Goal: Download file/media

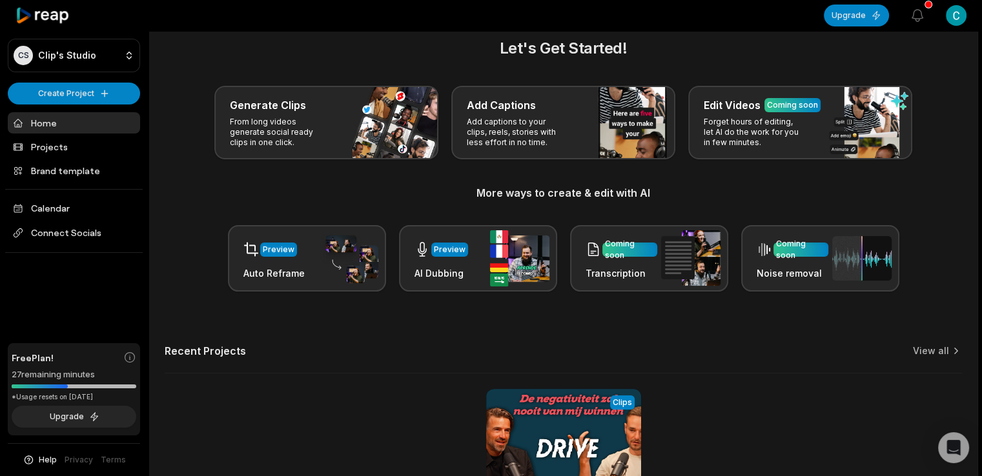
scroll to position [168, 0]
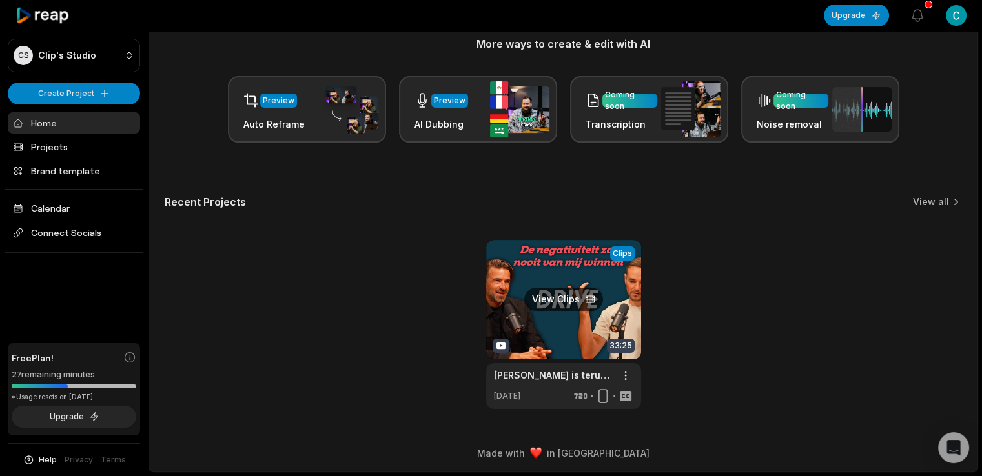
click at [559, 253] on link at bounding box center [563, 324] width 155 height 169
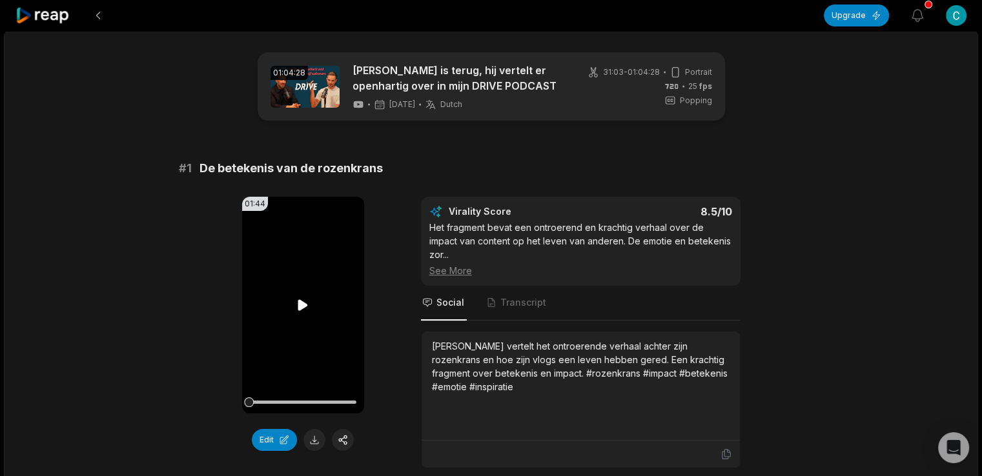
click at [329, 259] on video "Your browser does not support mp4 format." at bounding box center [303, 305] width 122 height 217
click at [303, 308] on icon at bounding box center [302, 305] width 15 height 15
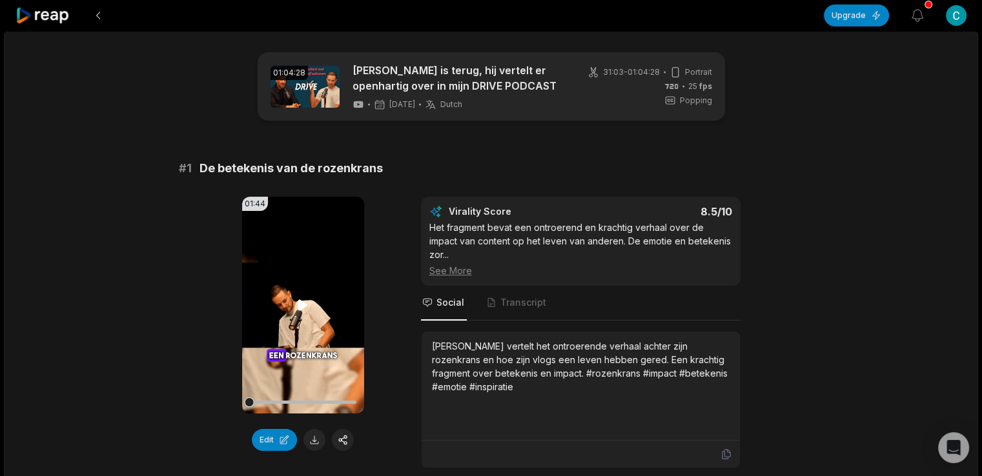
click at [303, 308] on icon at bounding box center [303, 304] width 10 height 11
drag, startPoint x: 265, startPoint y: 403, endPoint x: 236, endPoint y: 401, distance: 29.1
click at [236, 401] on div "01:44 Your browser does not support mp4 format. Edit Virality Score 8.5 /10 Het…" at bounding box center [491, 333] width 625 height 272
click at [290, 404] on div at bounding box center [302, 402] width 107 height 23
click at [312, 402] on div at bounding box center [302, 402] width 107 height 3
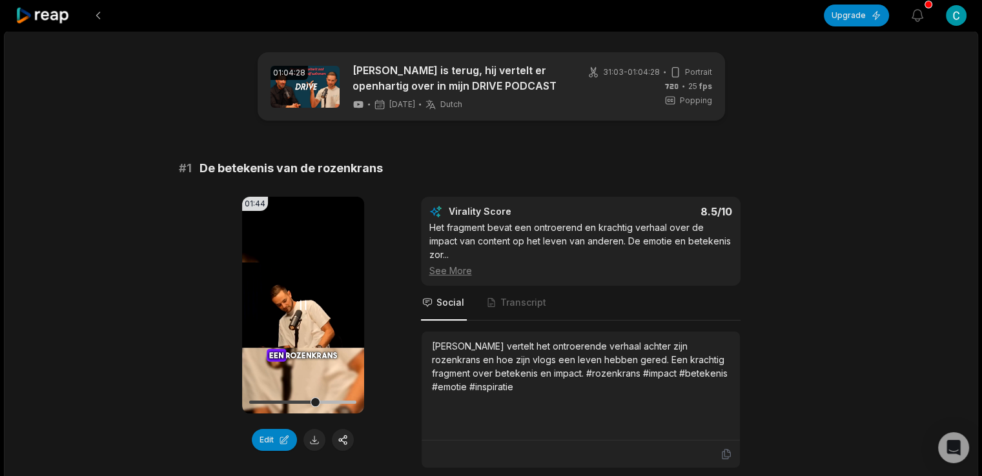
click at [303, 400] on div at bounding box center [302, 402] width 107 height 23
click at [298, 401] on div at bounding box center [302, 402] width 107 height 3
click at [299, 301] on icon at bounding box center [302, 305] width 15 height 15
click at [310, 434] on button at bounding box center [314, 440] width 22 height 22
click at [519, 339] on div "[PERSON_NAME] vertelt het ontroerende verhaal achter zijn rozenkrans en hoe zij…" at bounding box center [581, 366] width 298 height 54
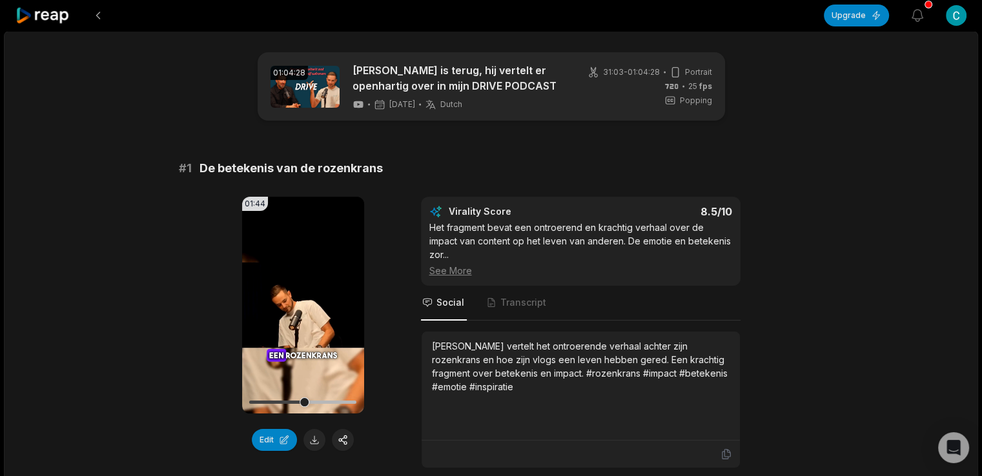
click at [698, 361] on div "[PERSON_NAME] vertelt het ontroerende verhaal achter zijn rozenkrans en hoe zij…" at bounding box center [581, 366] width 298 height 54
click at [699, 360] on div "[PERSON_NAME] vertelt het ontroerende verhaal achter zijn rozenkrans en hoe zij…" at bounding box center [581, 366] width 298 height 54
click at [728, 449] on icon at bounding box center [726, 455] width 12 height 12
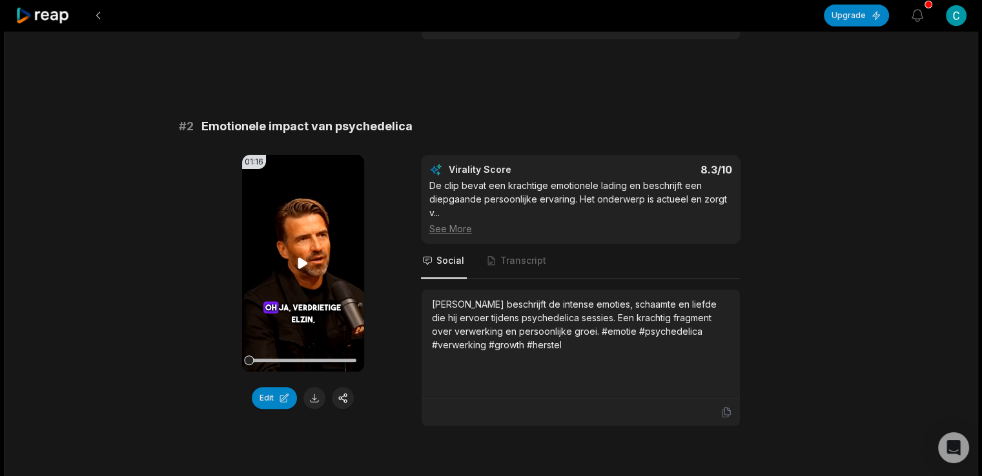
scroll to position [430, 0]
click at [299, 232] on video "Your browser does not support mp4 format." at bounding box center [303, 262] width 122 height 217
click at [212, 325] on div "01:16 Your browser does not support mp4 format. Edit Virality Score 8.3 /10 De …" at bounding box center [491, 290] width 625 height 272
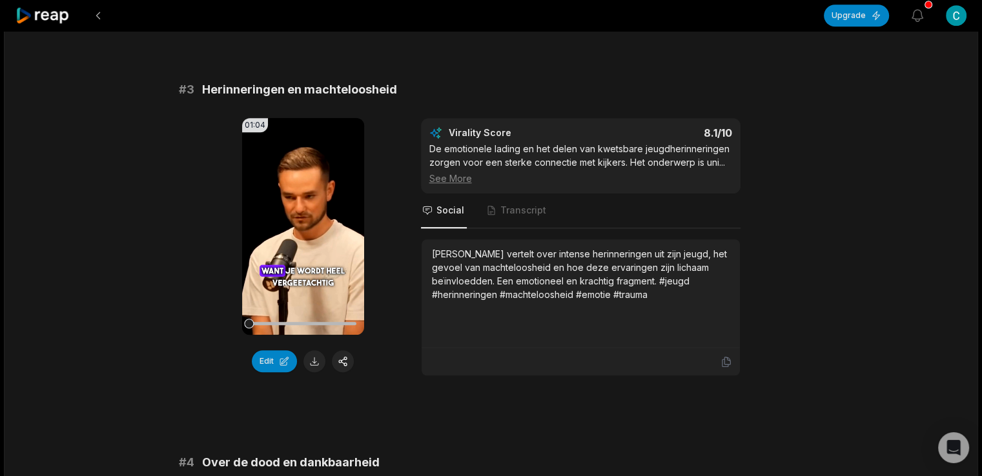
scroll to position [860, 0]
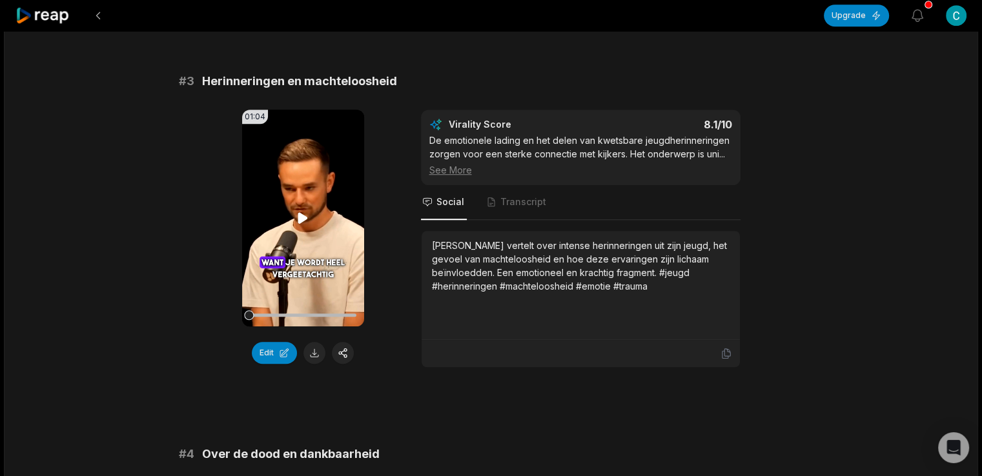
click at [303, 212] on icon at bounding box center [303, 217] width 10 height 11
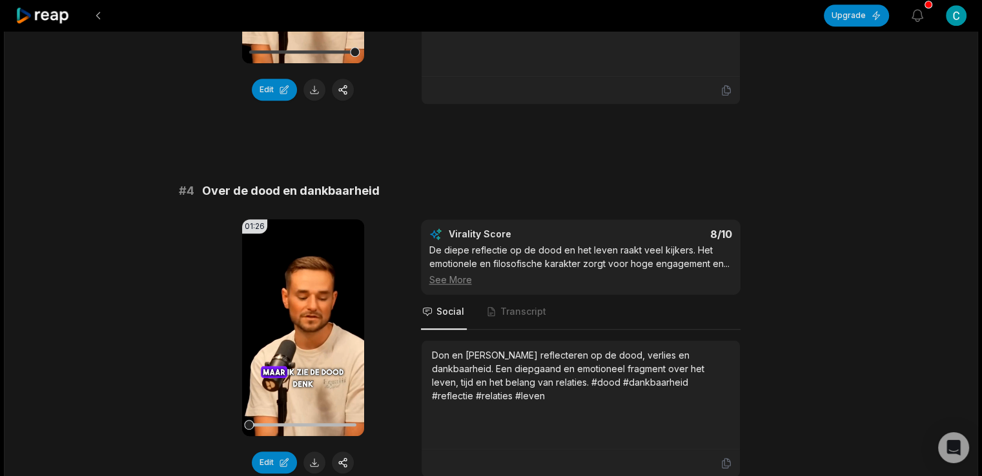
scroll to position [1291, 0]
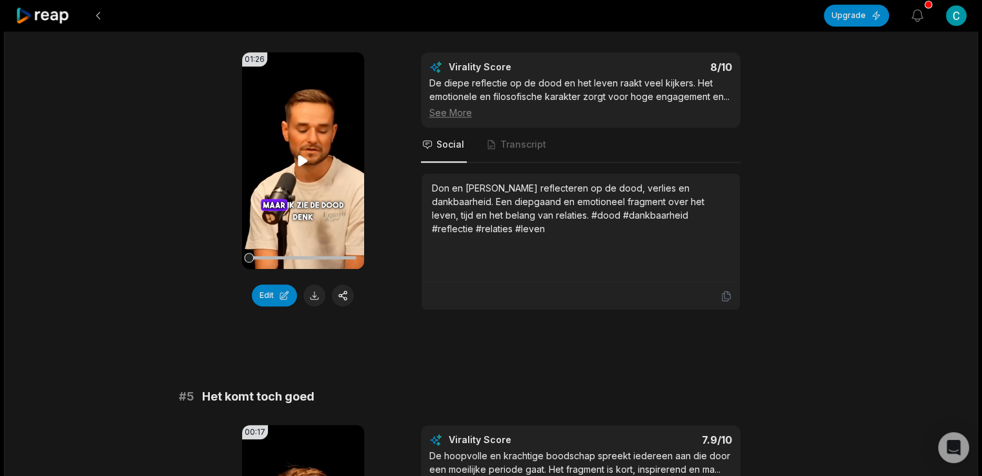
click at [305, 153] on icon at bounding box center [302, 160] width 15 height 15
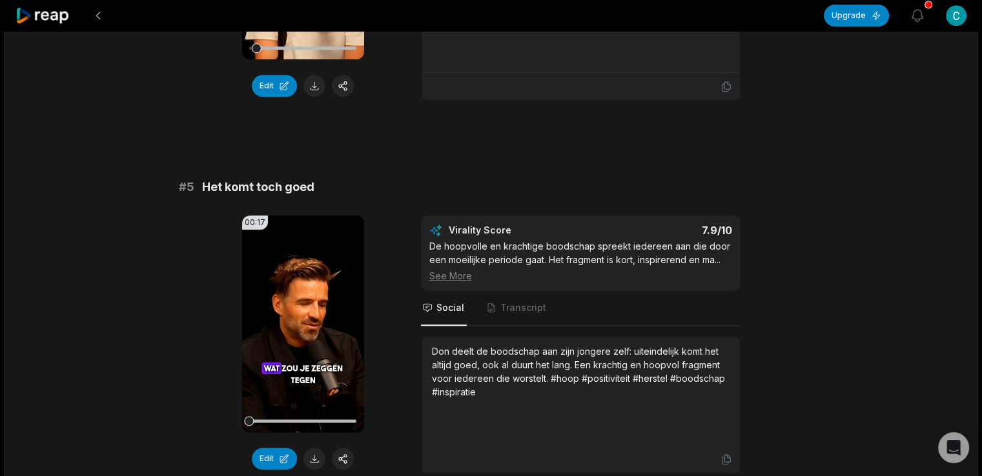
scroll to position [1506, 0]
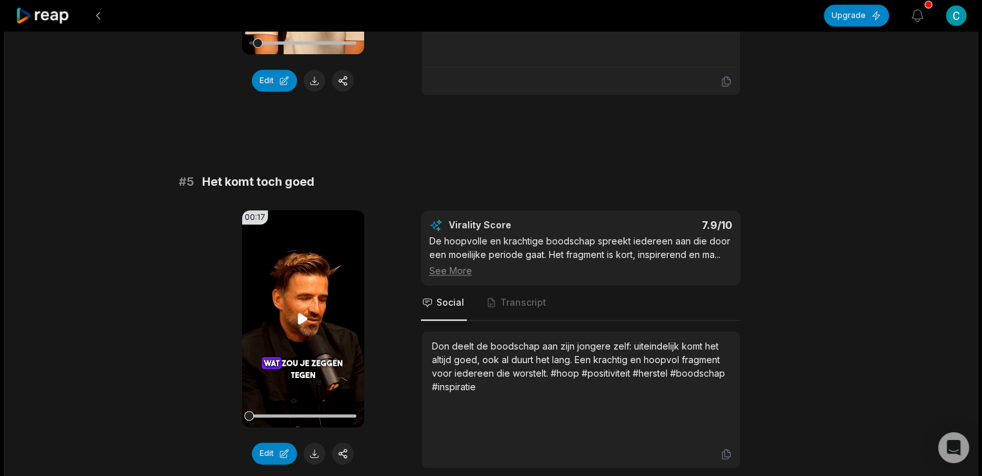
click at [301, 313] on icon at bounding box center [303, 318] width 10 height 11
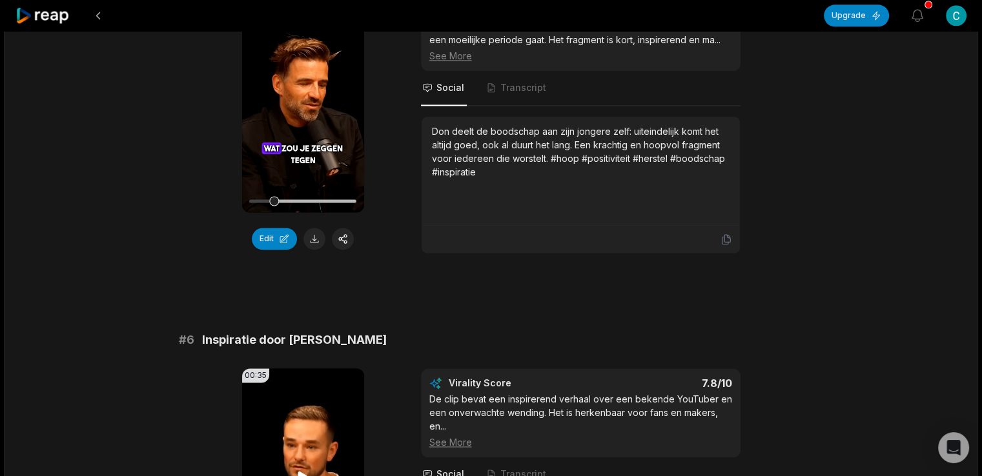
scroll to position [1936, 0]
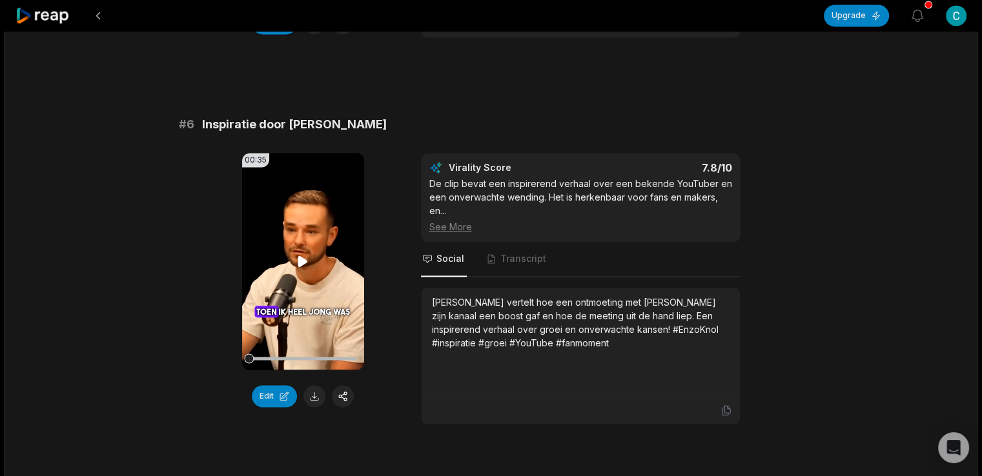
click at [300, 256] on icon at bounding box center [303, 261] width 10 height 11
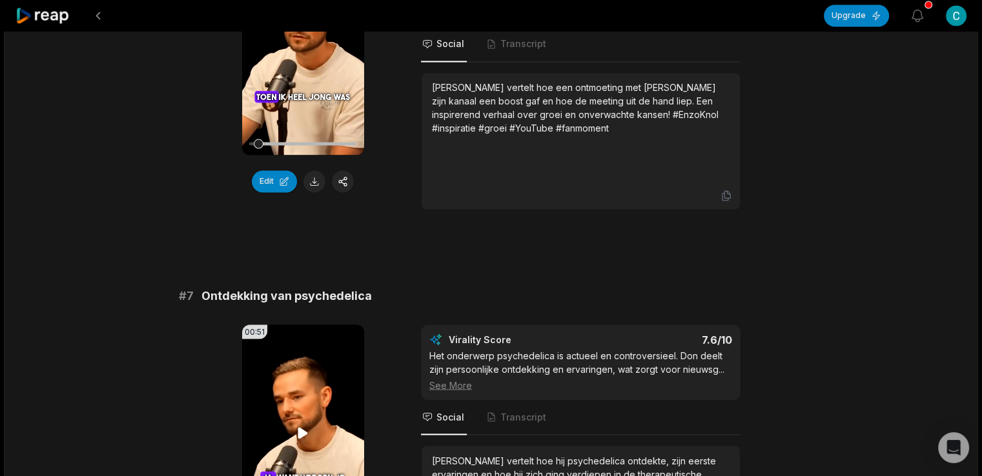
scroll to position [2366, 0]
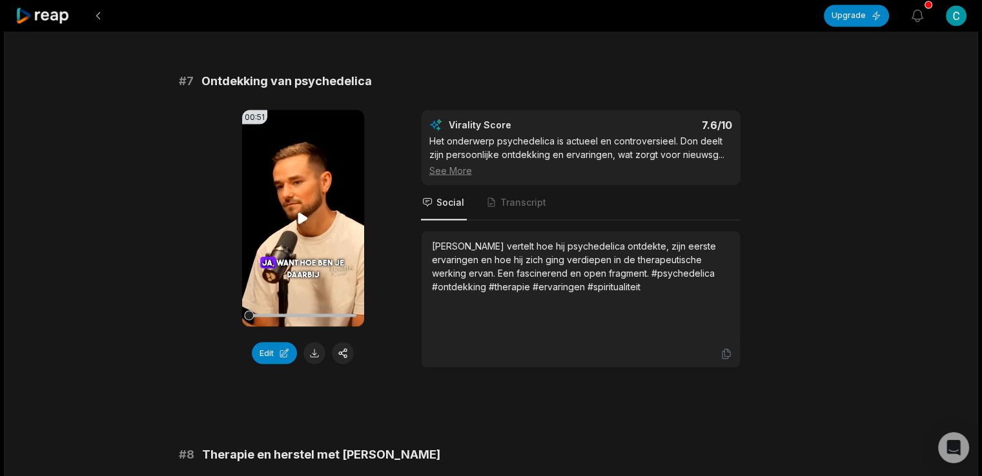
click at [297, 210] on icon at bounding box center [302, 217] width 15 height 15
click at [268, 314] on div at bounding box center [302, 315] width 107 height 3
click at [297, 210] on icon at bounding box center [302, 217] width 15 height 15
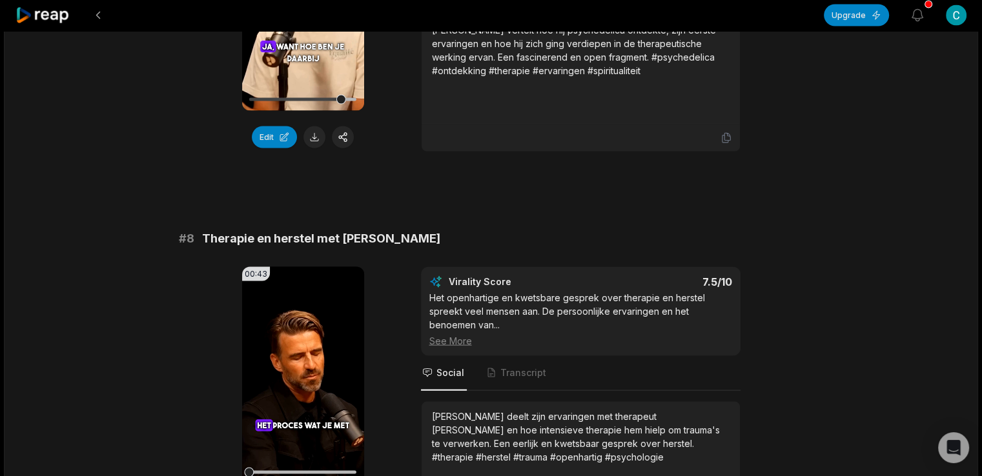
scroll to position [2797, 0]
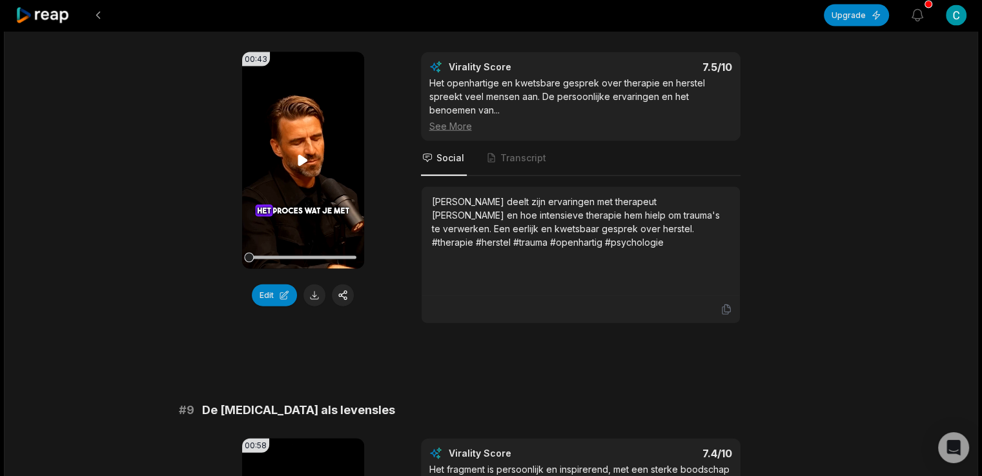
click at [304, 155] on icon at bounding box center [303, 160] width 10 height 11
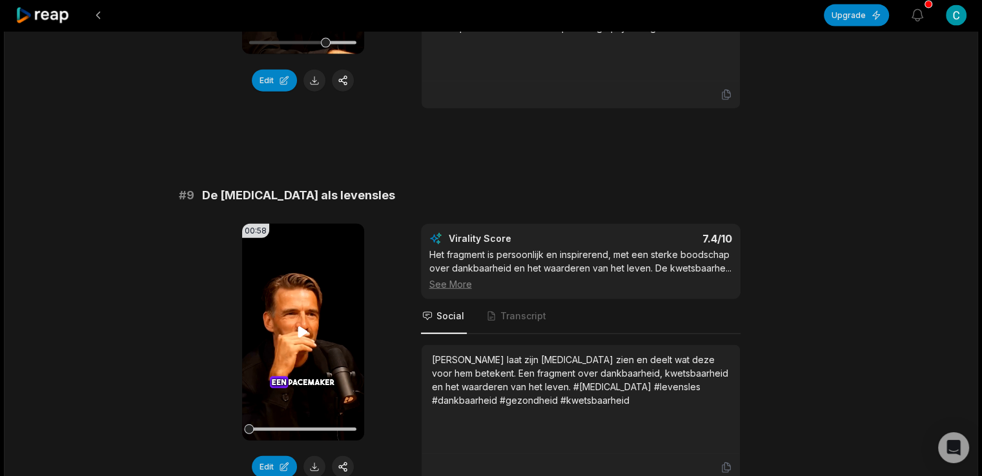
click at [301, 327] on icon at bounding box center [303, 332] width 10 height 11
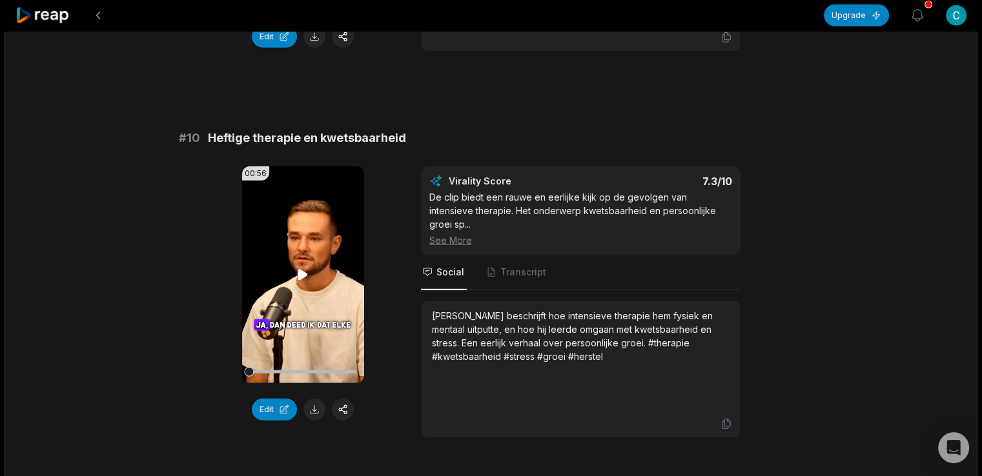
click at [303, 269] on icon at bounding box center [303, 274] width 10 height 11
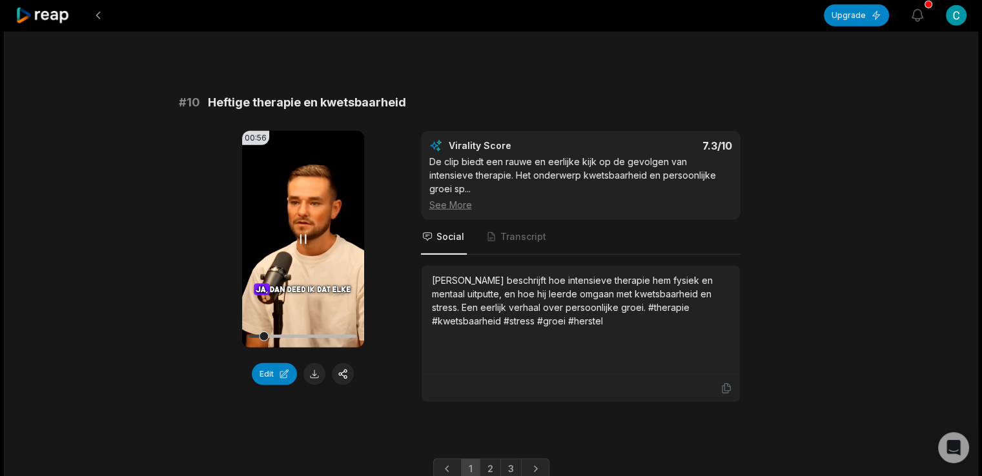
scroll to position [3496, 0]
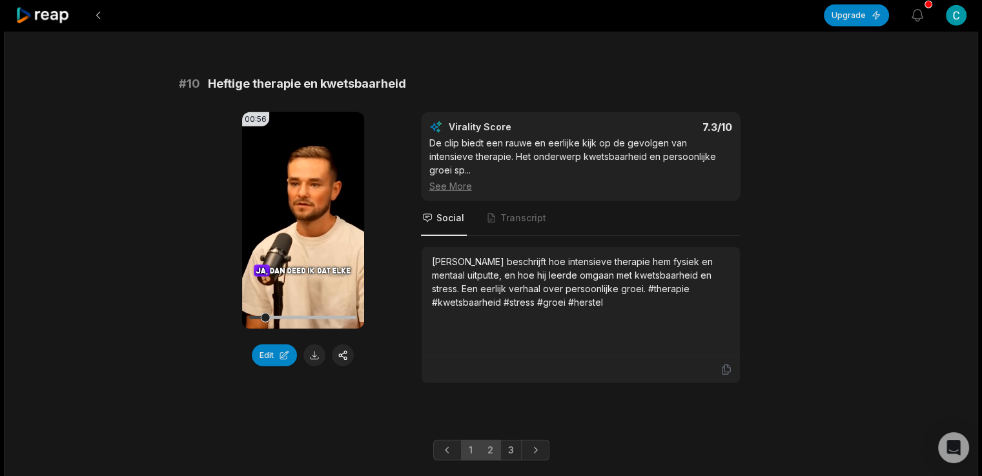
click at [489, 440] on link "2" at bounding box center [490, 450] width 21 height 21
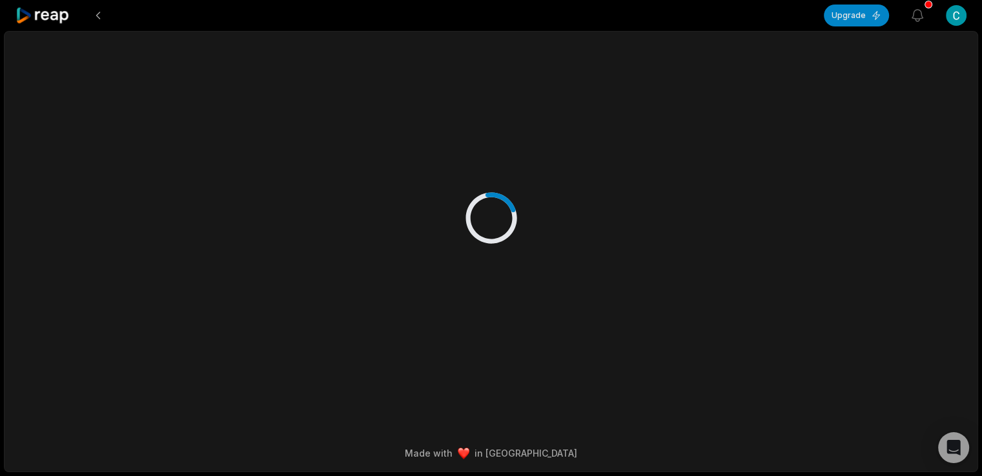
scroll to position [0, 0]
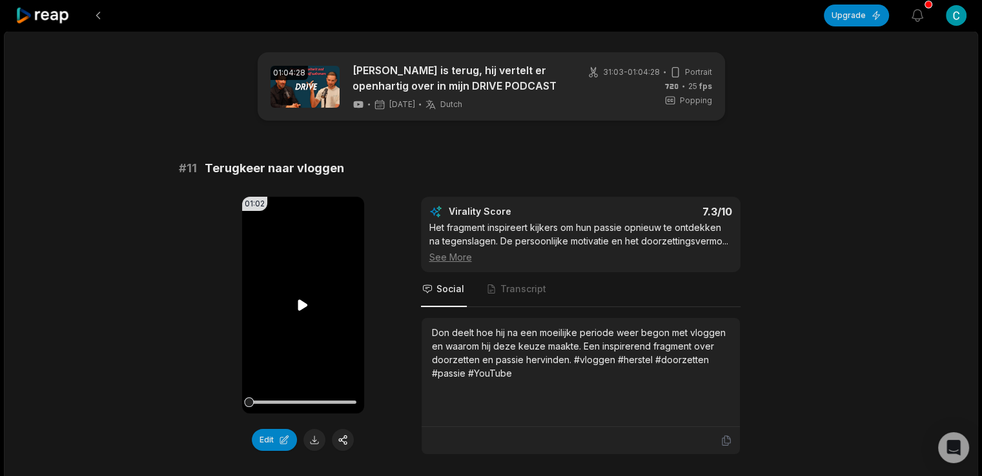
click at [301, 303] on icon at bounding box center [303, 304] width 10 height 11
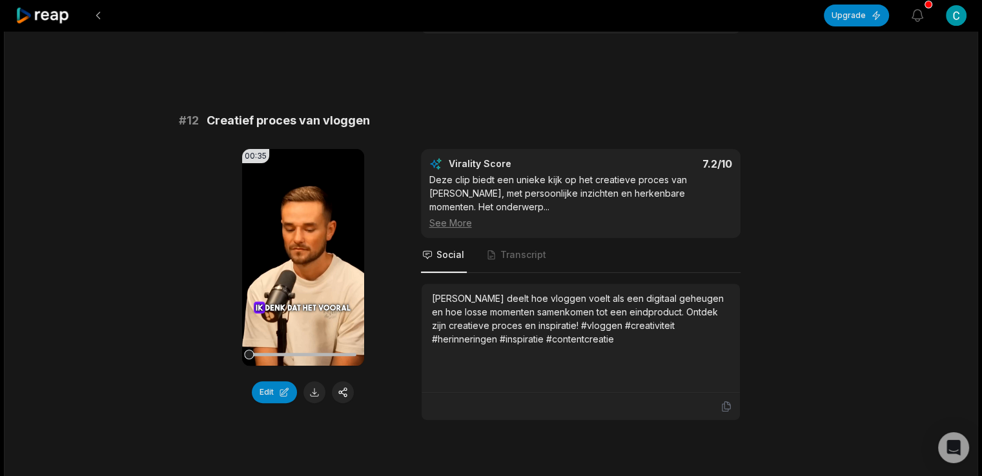
scroll to position [430, 0]
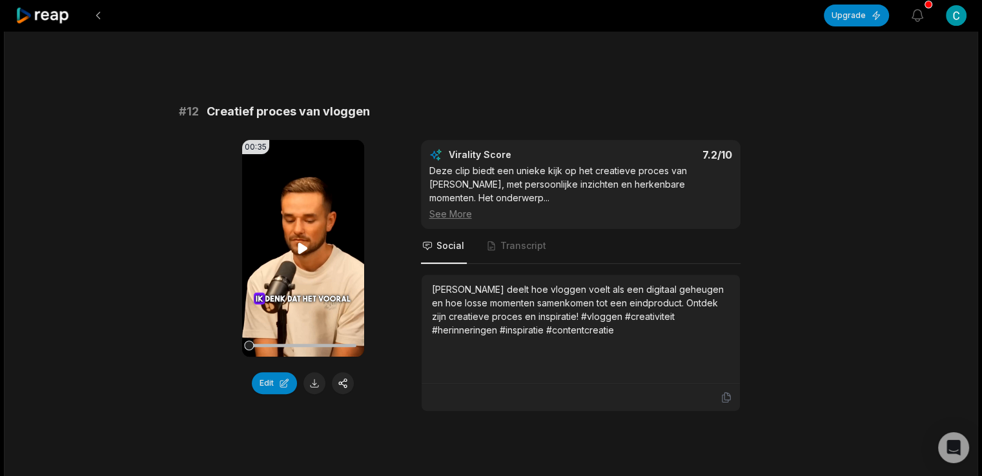
click at [290, 250] on video "Your browser does not support mp4 format." at bounding box center [303, 248] width 122 height 217
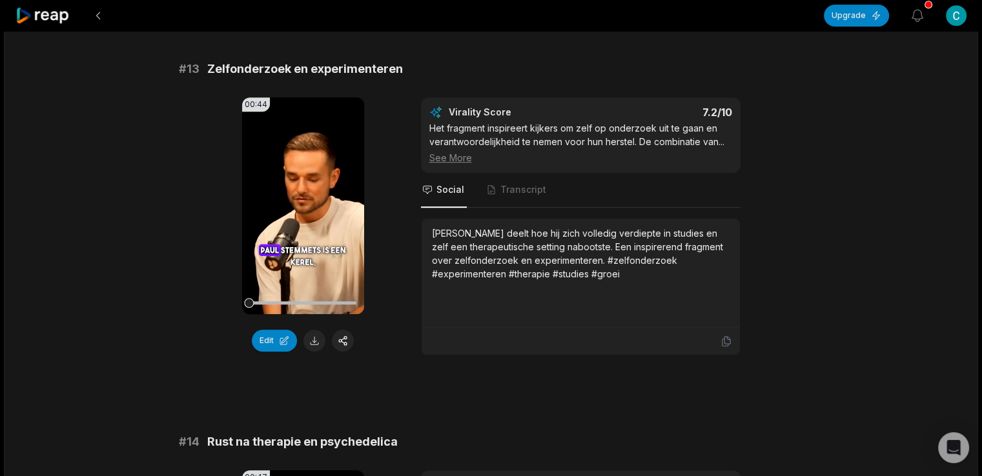
scroll to position [860, 0]
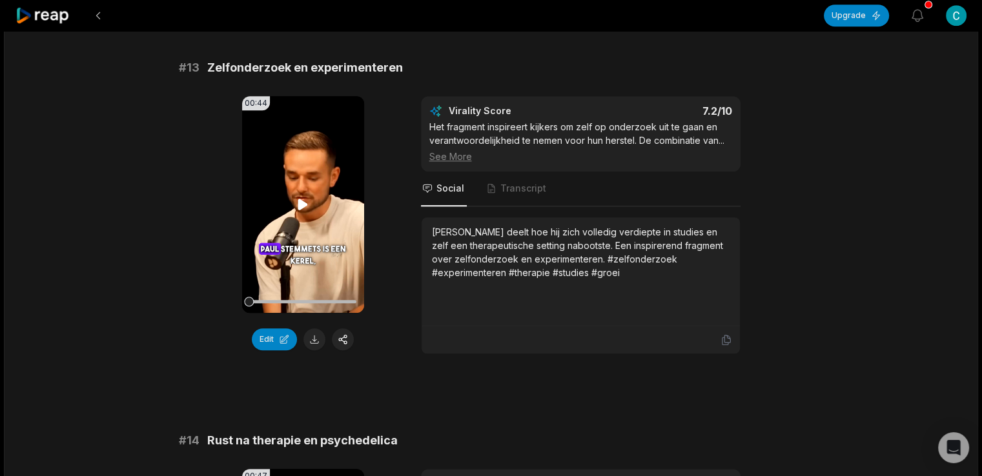
click at [296, 197] on icon at bounding box center [302, 204] width 15 height 15
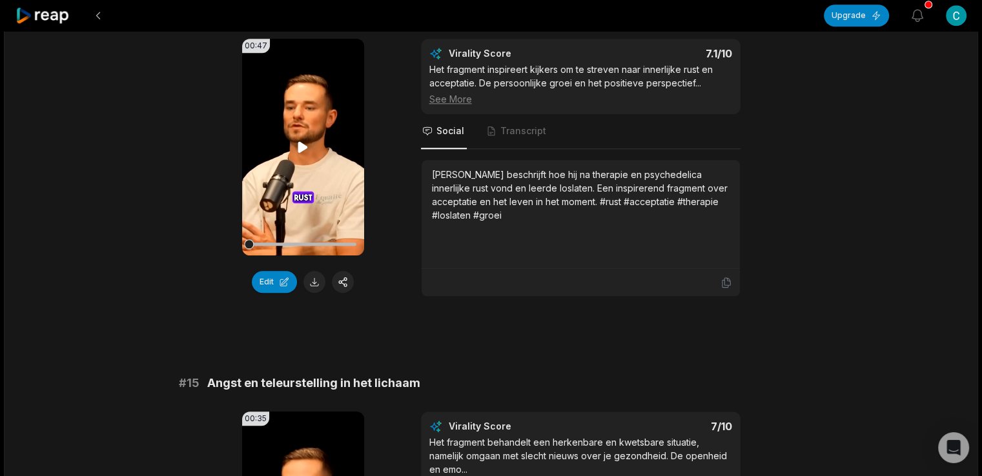
click at [304, 141] on icon at bounding box center [303, 146] width 10 height 11
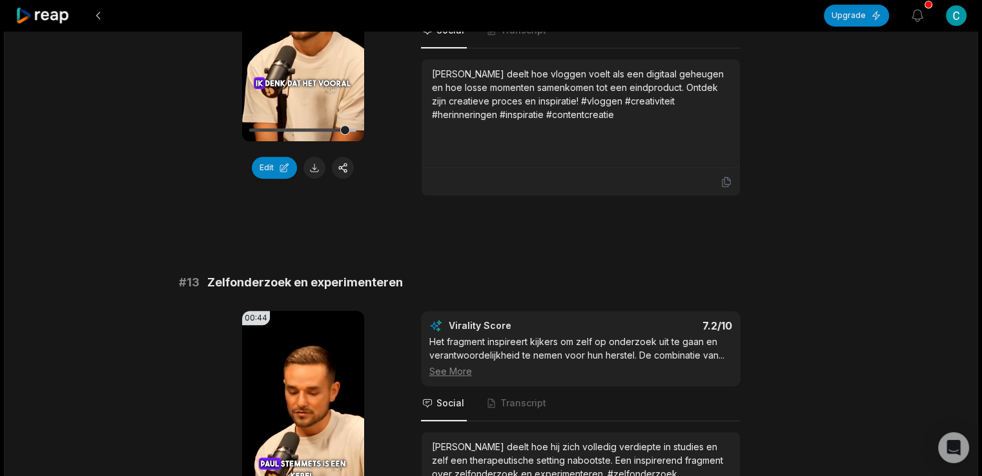
scroll to position [860, 0]
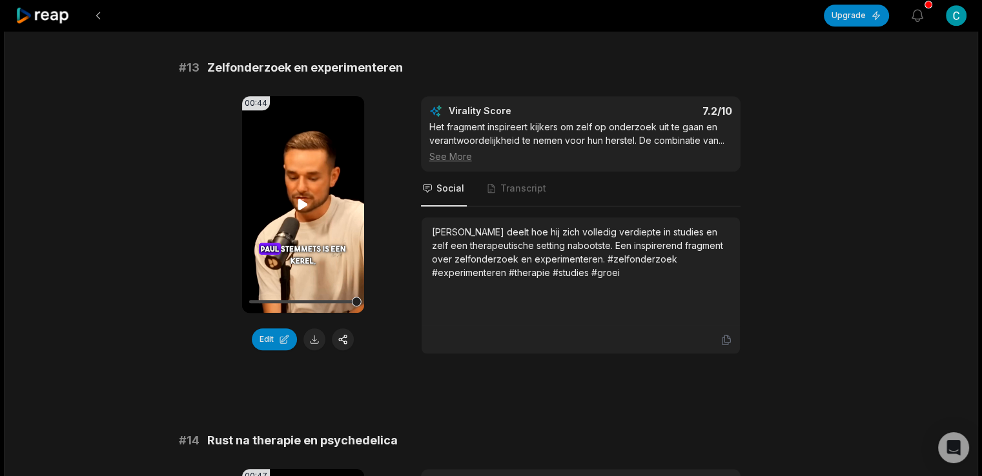
click at [304, 197] on icon at bounding box center [302, 204] width 15 height 15
click at [317, 300] on div at bounding box center [302, 301] width 107 height 3
click at [307, 329] on button at bounding box center [314, 340] width 22 height 22
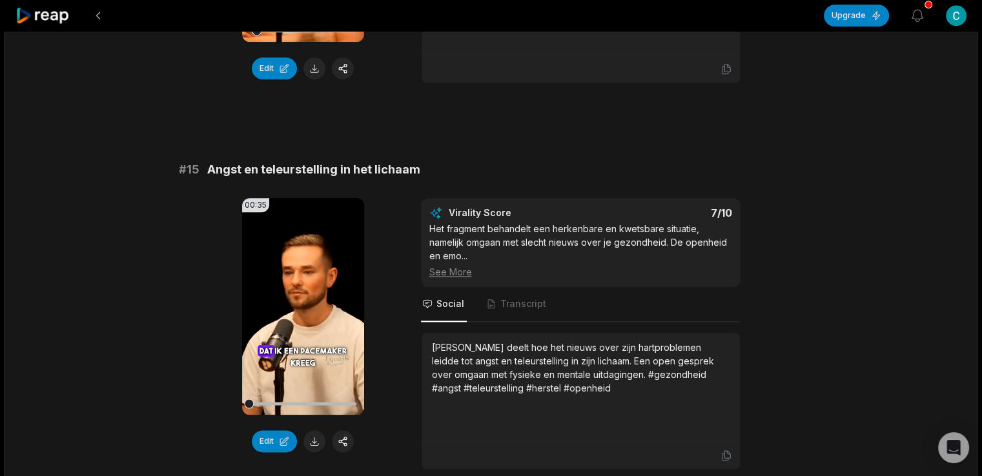
scroll to position [1506, 0]
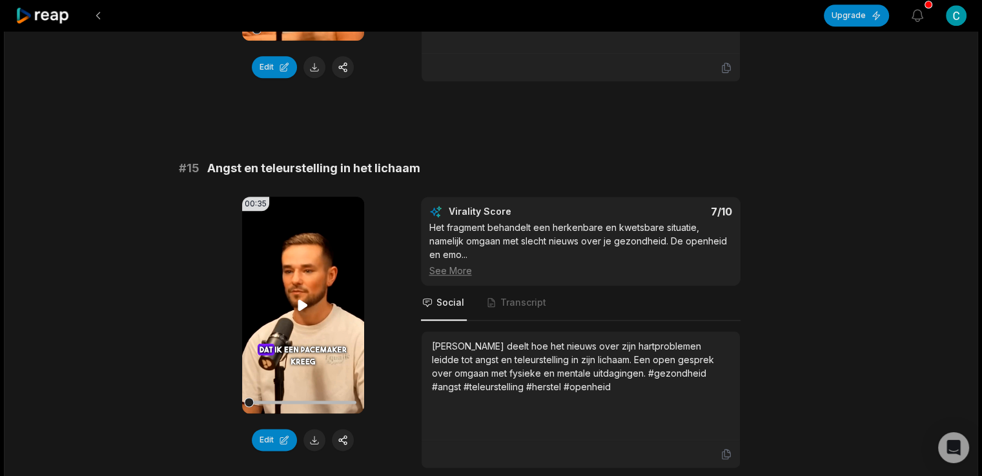
click at [295, 268] on video "Your browser does not support mp4 format." at bounding box center [303, 305] width 122 height 217
click at [303, 298] on icon at bounding box center [302, 305] width 15 height 15
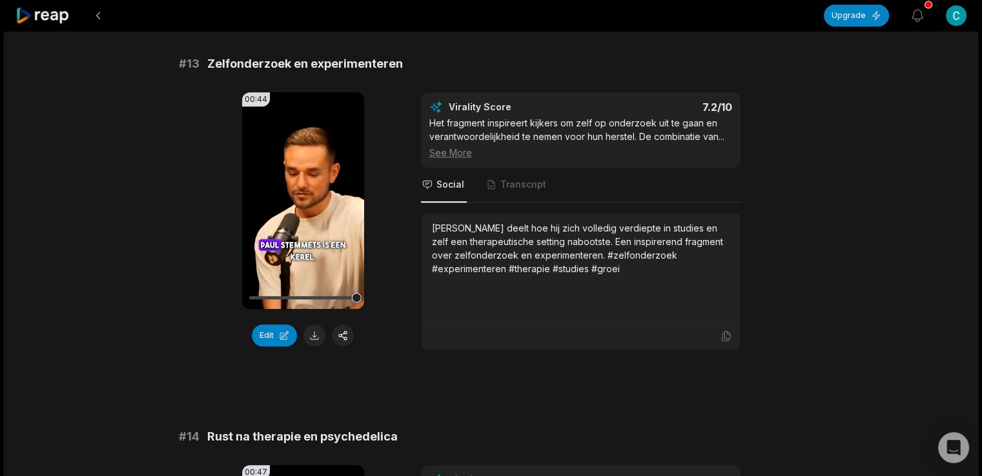
scroll to position [860, 0]
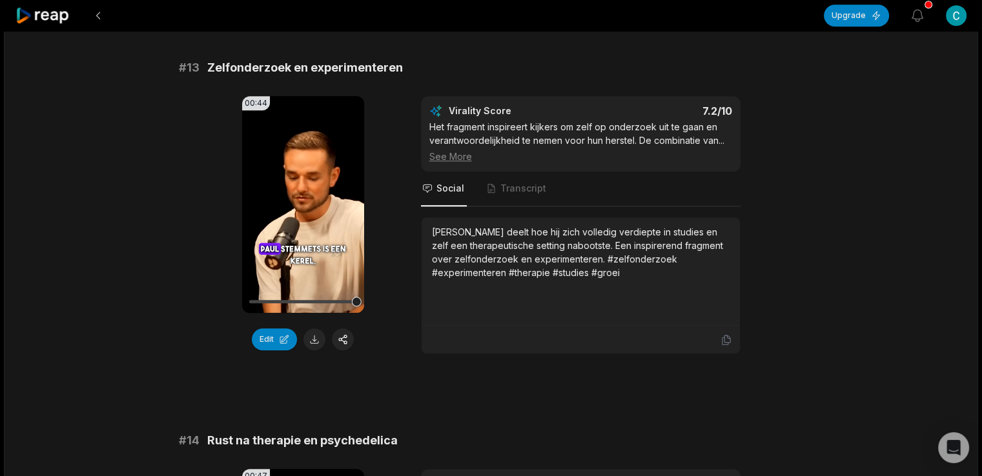
click at [528, 251] on div "[PERSON_NAME] deelt hoe hij zich volledig verdiepte in studies en zelf een ther…" at bounding box center [581, 252] width 298 height 54
click at [538, 254] on div "[PERSON_NAME] deelt hoe hij zich volledig verdiepte in studies en zelf een ther…" at bounding box center [581, 252] width 298 height 54
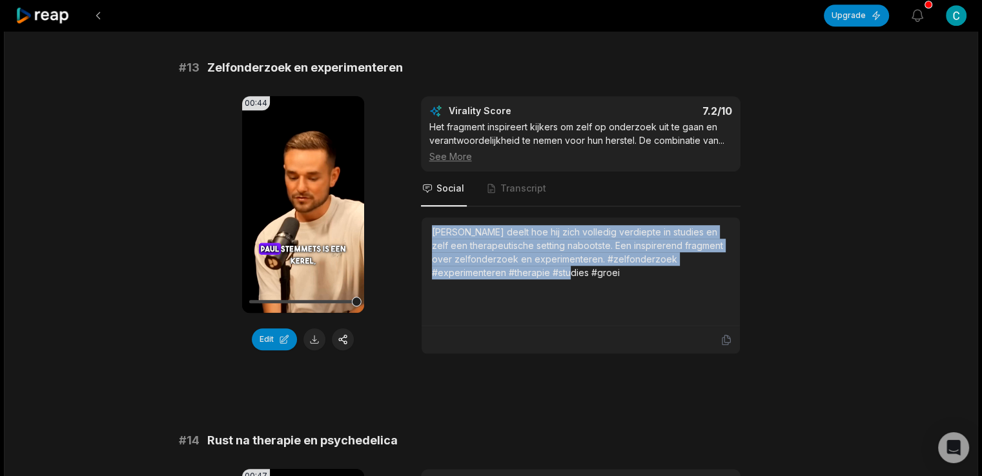
drag, startPoint x: 540, startPoint y: 256, endPoint x: 422, endPoint y: 217, distance: 123.9
click at [422, 218] on div "[PERSON_NAME] deelt hoe hij zich volledig verdiepte in studies en zelf een ther…" at bounding box center [580, 272] width 318 height 109
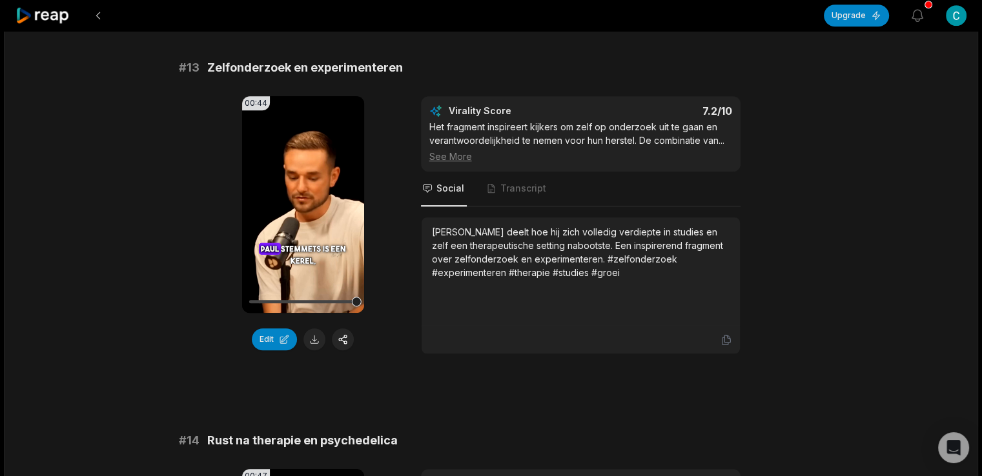
click at [562, 256] on div "[PERSON_NAME] deelt hoe hij zich volledig verdiepte in studies en zelf een ther…" at bounding box center [581, 252] width 298 height 54
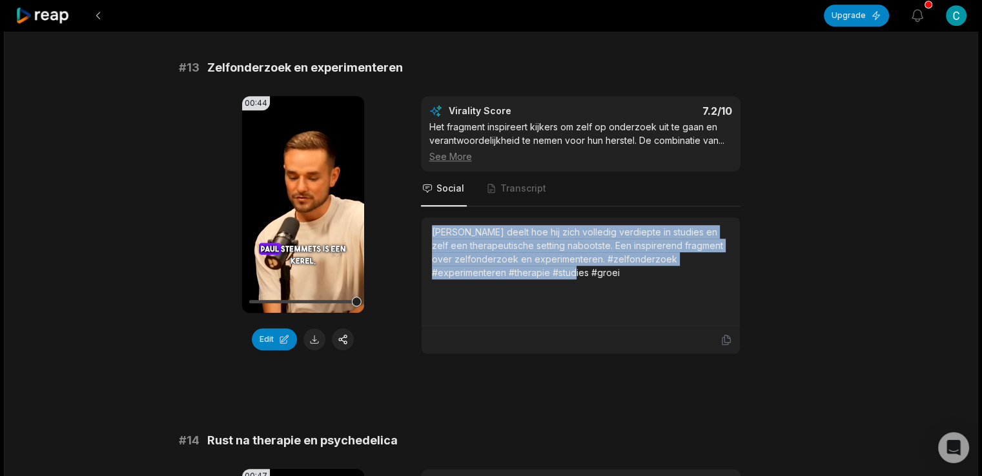
drag, startPoint x: 547, startPoint y: 254, endPoint x: 418, endPoint y: 207, distance: 137.2
click at [418, 207] on div "00:44 Your browser does not support mp4 format. Edit Virality Score 7.2 /10 Het…" at bounding box center [491, 225] width 625 height 258
copy div "[PERSON_NAME] deelt hoe hij zich volledig verdiepte in studies en zelf een ther…"
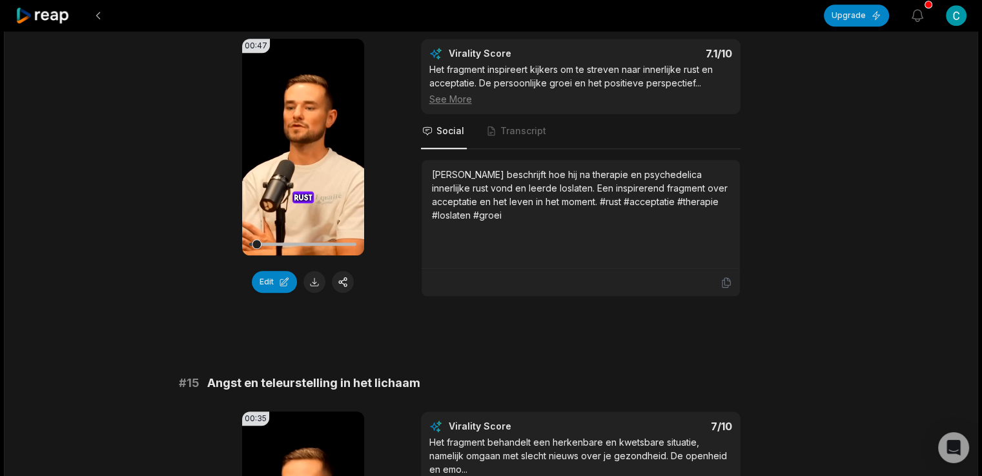
scroll to position [1506, 0]
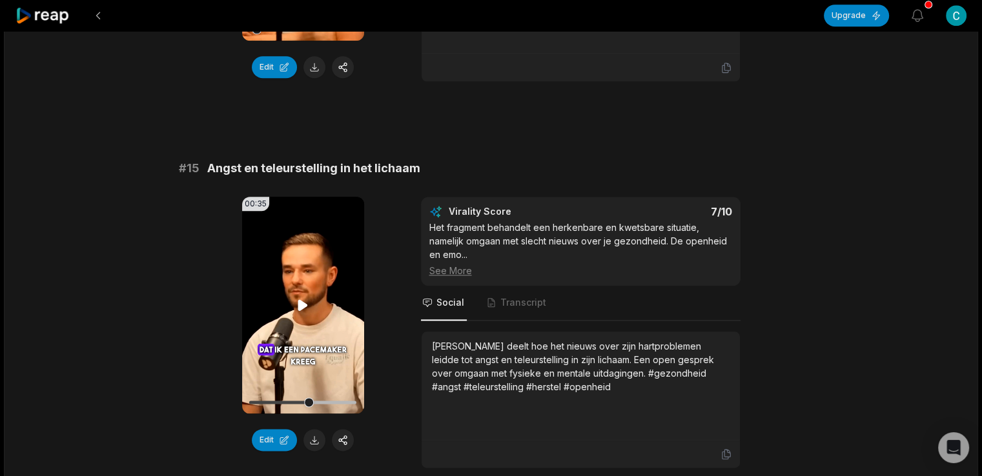
click at [318, 283] on video "Your browser does not support mp4 format." at bounding box center [303, 305] width 122 height 217
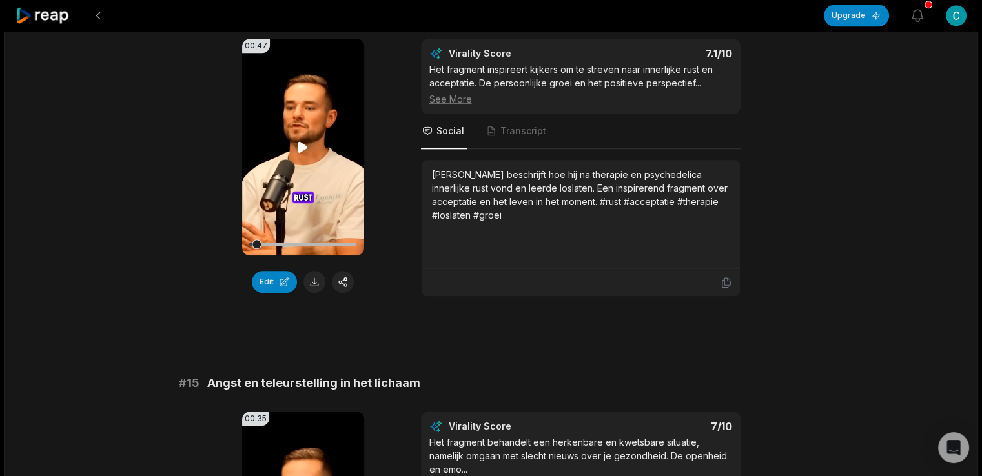
click at [297, 139] on icon at bounding box center [302, 146] width 15 height 15
click at [303, 233] on div at bounding box center [302, 244] width 107 height 23
click at [280, 243] on div at bounding box center [302, 244] width 107 height 3
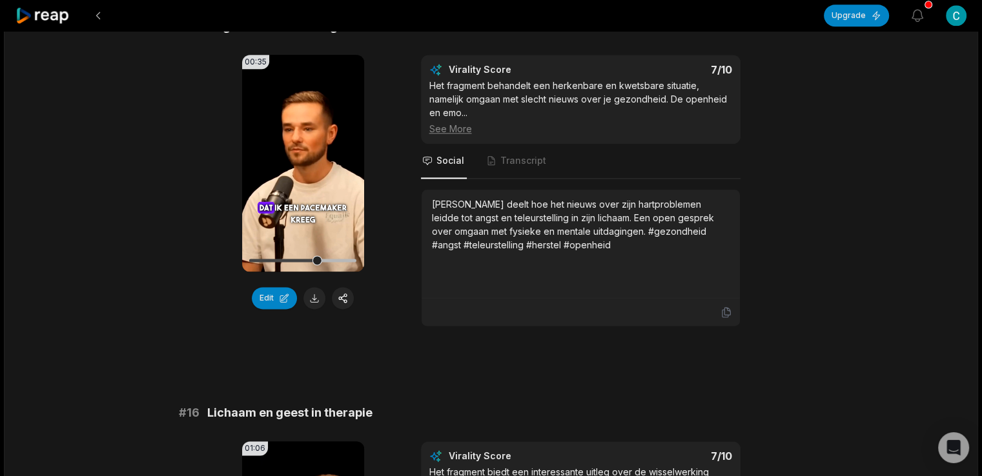
scroll to position [1721, 0]
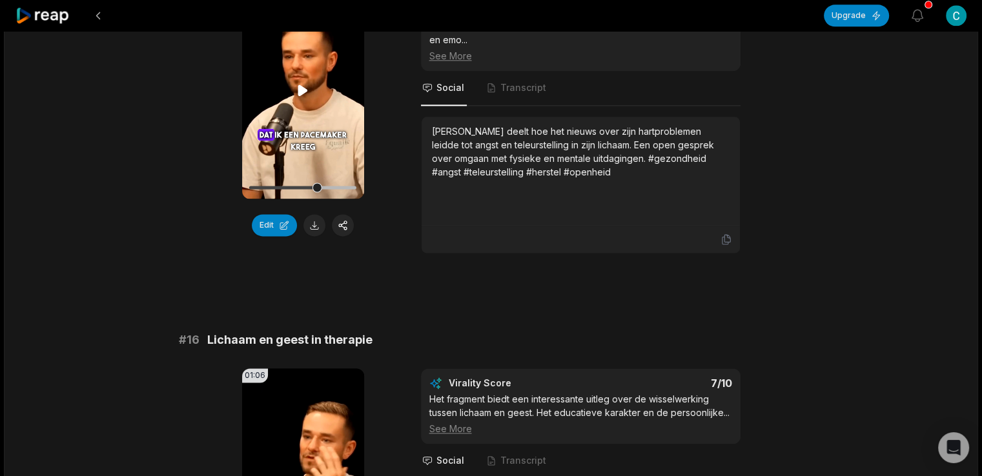
click at [303, 85] on icon at bounding box center [303, 90] width 10 height 11
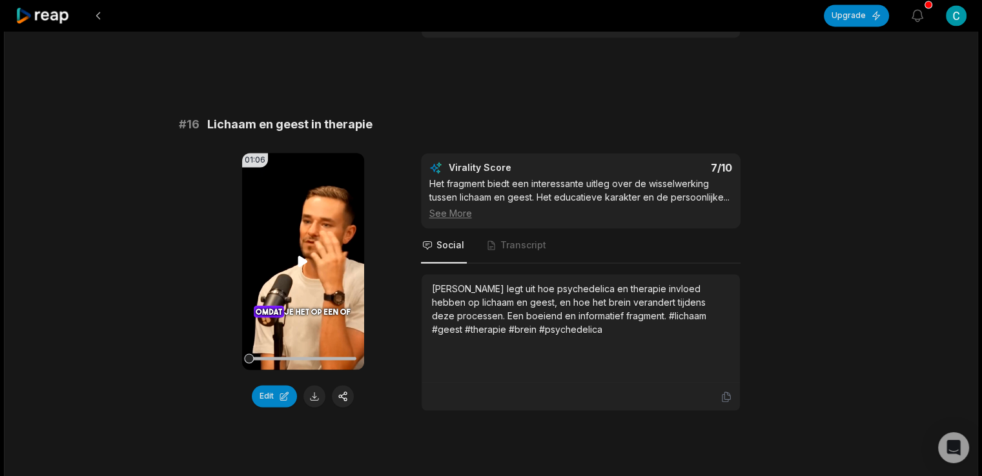
click at [303, 256] on icon at bounding box center [303, 261] width 10 height 11
click at [299, 347] on div at bounding box center [302, 358] width 107 height 23
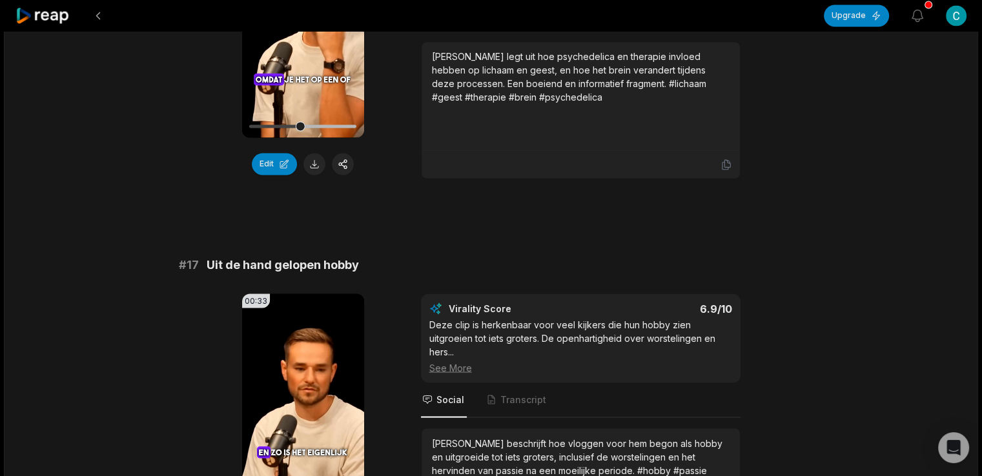
scroll to position [2366, 0]
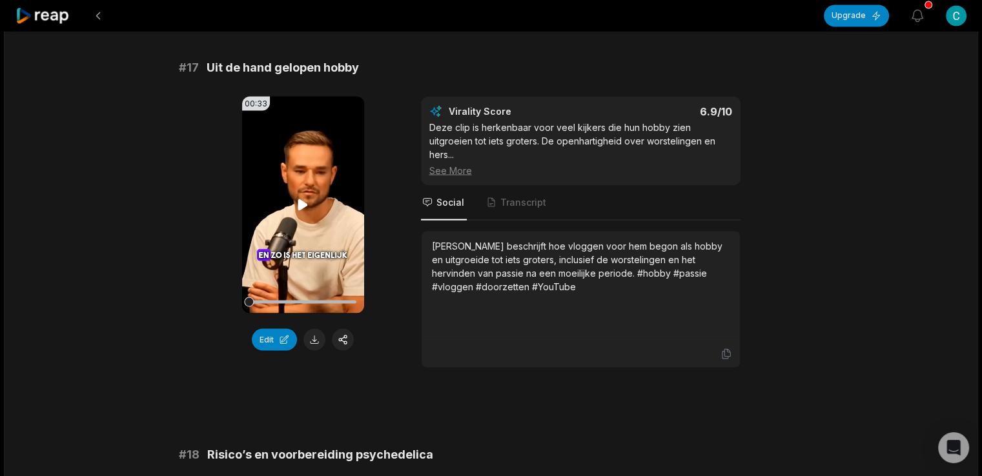
click at [302, 197] on icon at bounding box center [302, 204] width 15 height 15
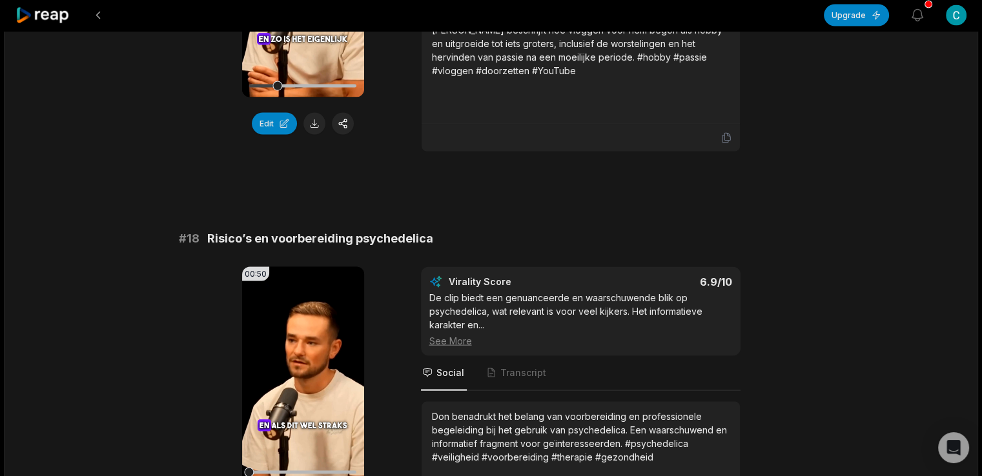
scroll to position [2797, 0]
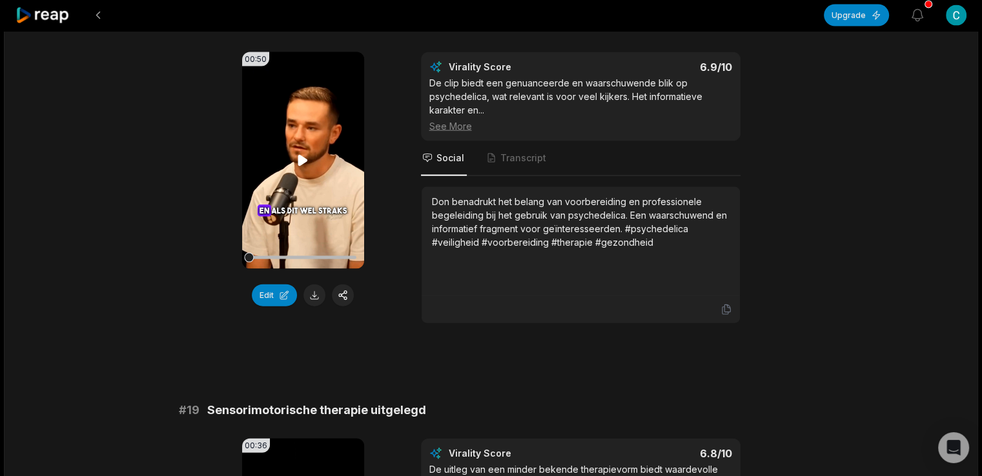
click at [301, 155] on icon at bounding box center [303, 160] width 10 height 11
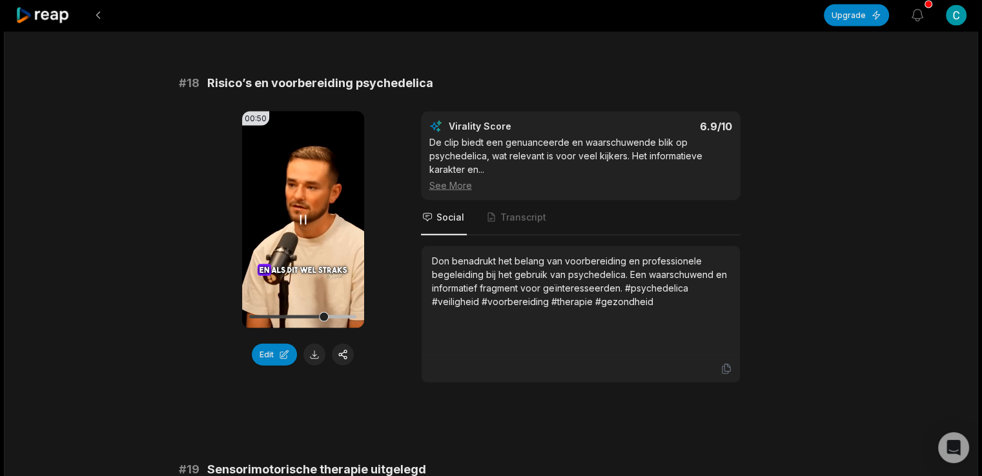
scroll to position [2953, 0]
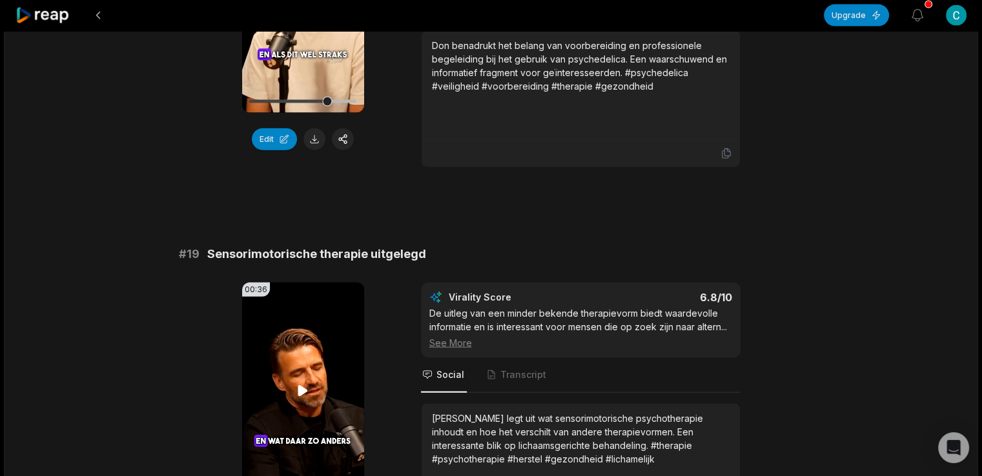
click at [303, 383] on icon at bounding box center [302, 390] width 15 height 15
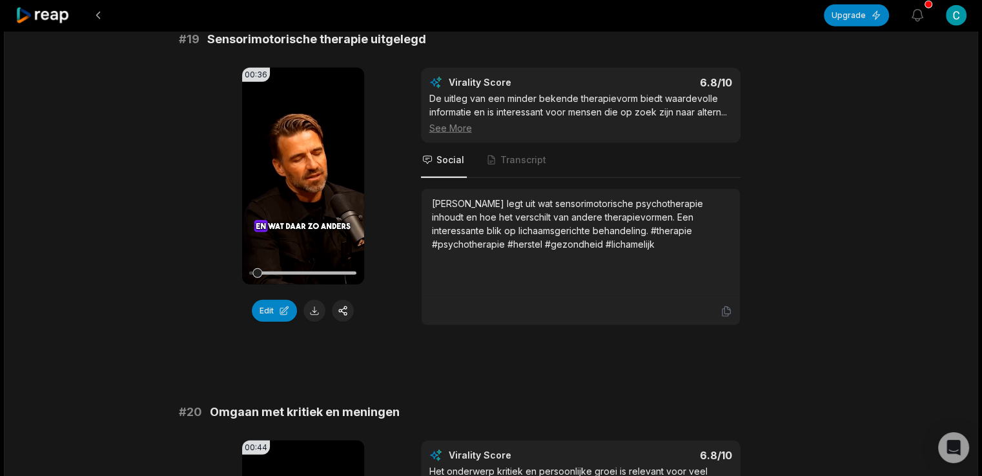
scroll to position [3383, 0]
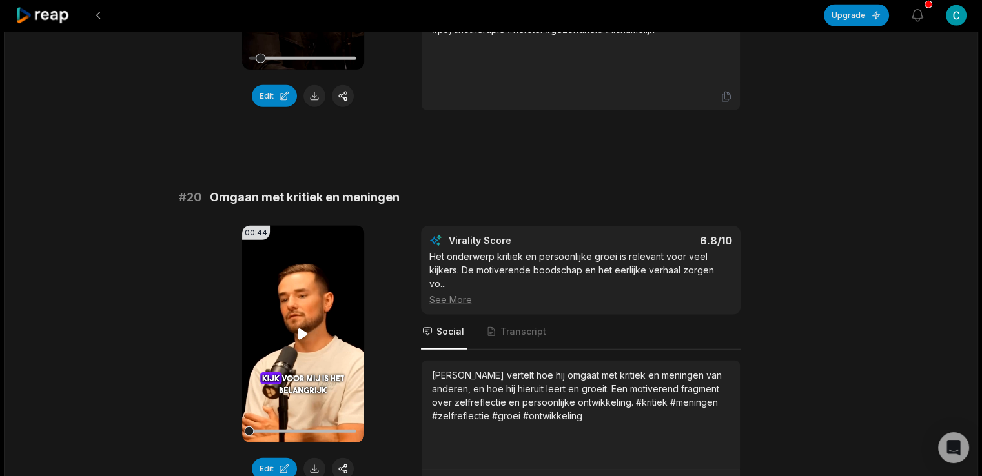
click at [307, 327] on icon at bounding box center [302, 334] width 15 height 15
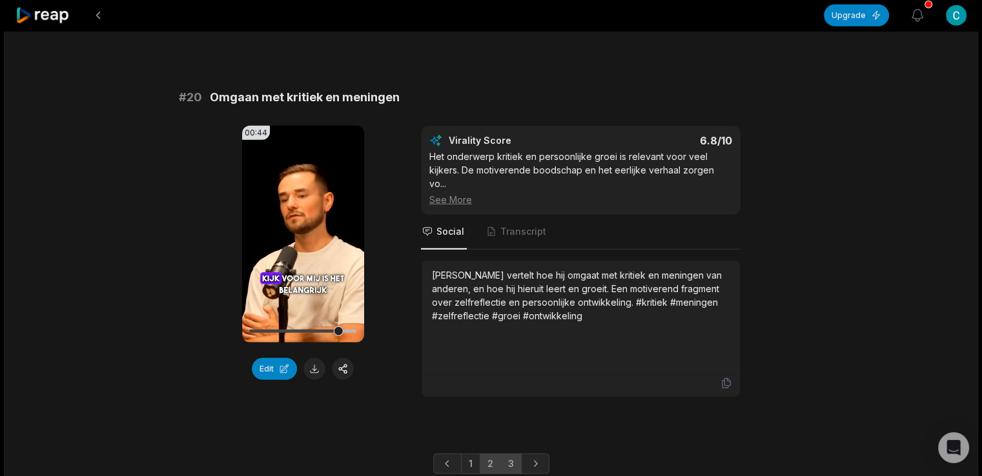
click at [515, 454] on link "3" at bounding box center [510, 464] width 21 height 21
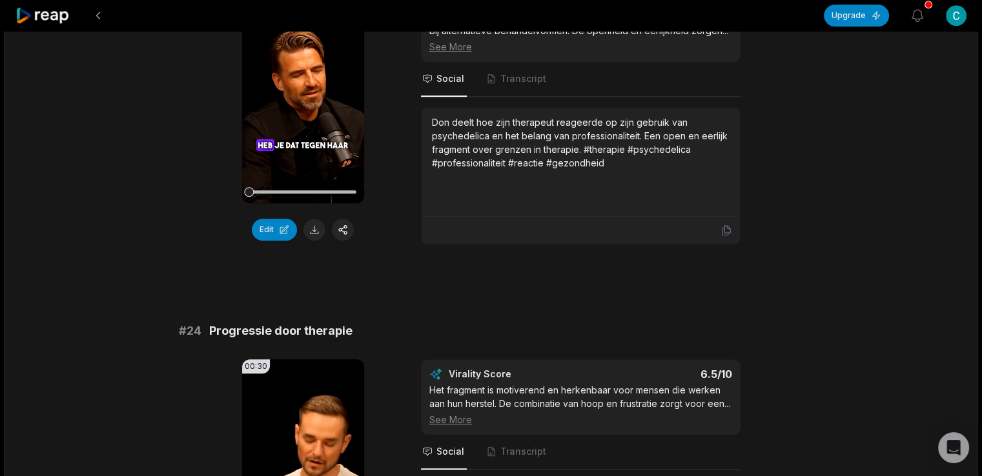
scroll to position [1250, 0]
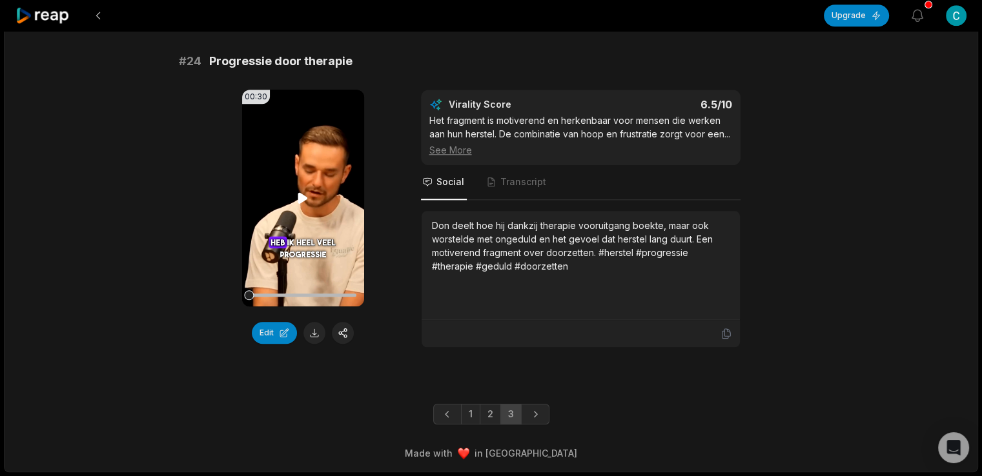
click at [309, 190] on icon at bounding box center [302, 197] width 15 height 15
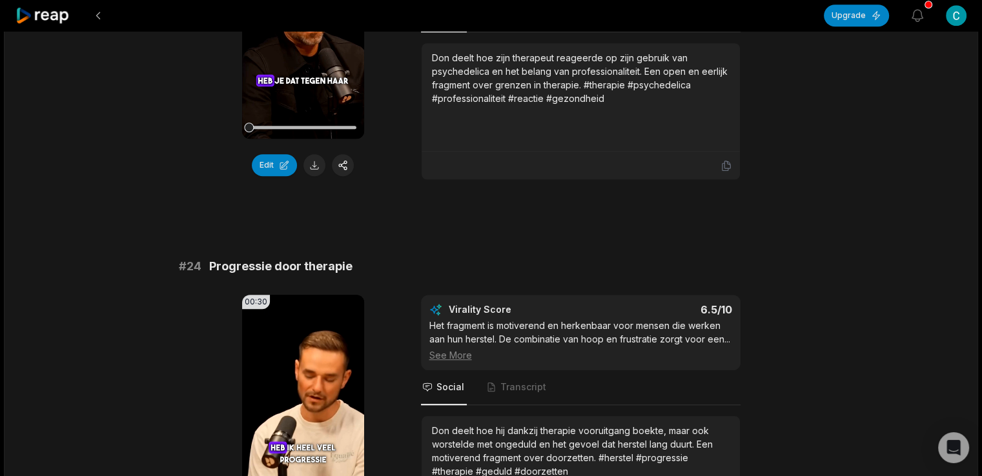
scroll to position [820, 0]
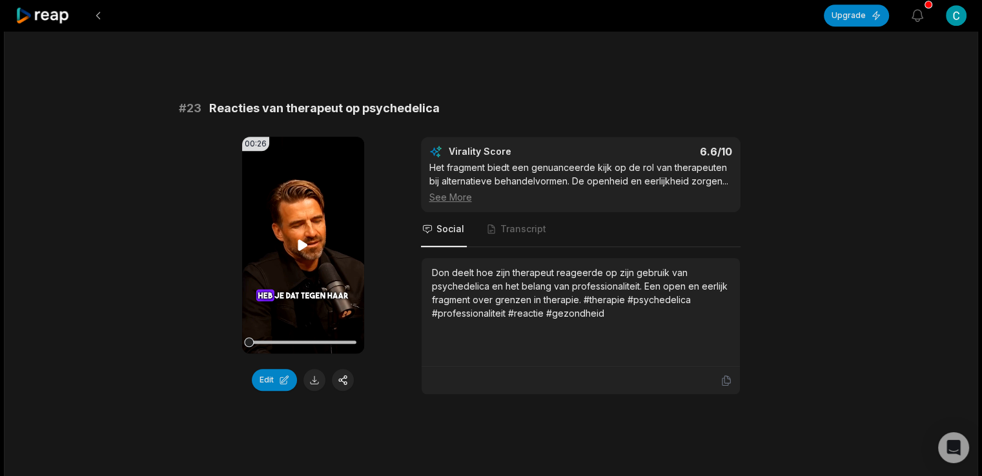
click at [304, 243] on icon at bounding box center [303, 244] width 10 height 11
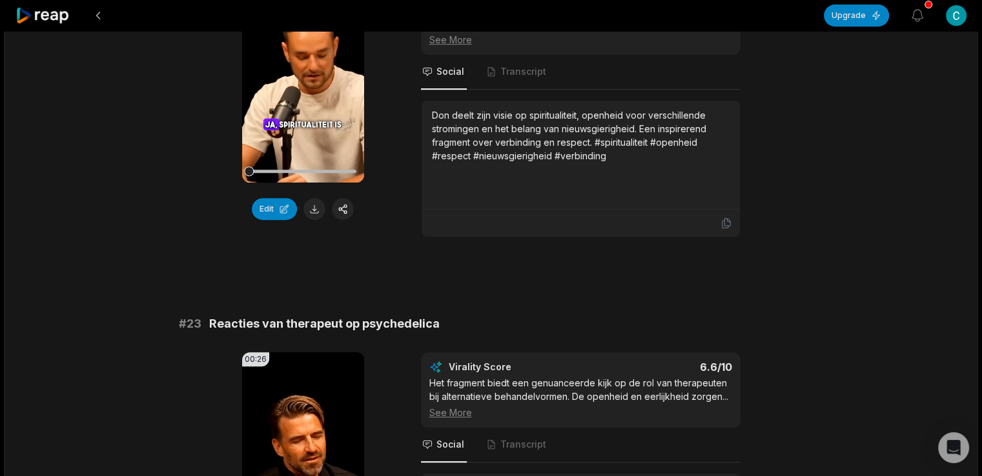
scroll to position [389, 0]
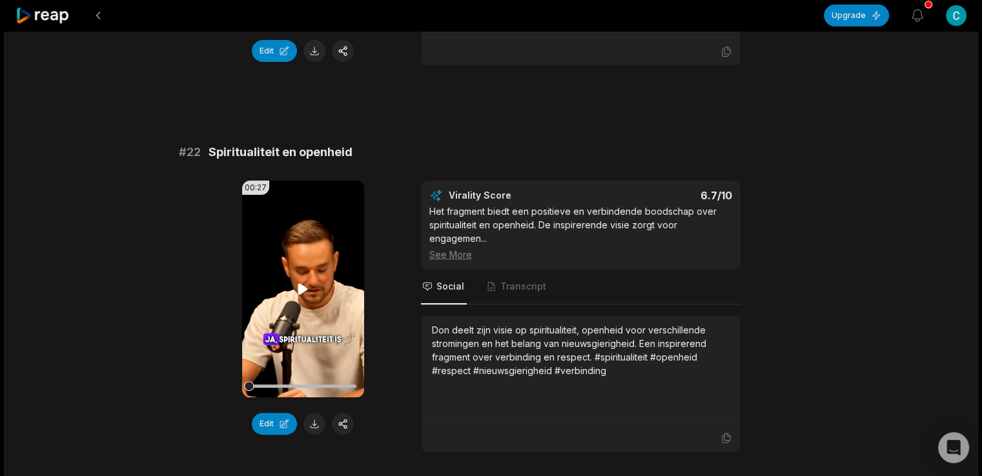
click at [295, 294] on icon at bounding box center [302, 288] width 15 height 15
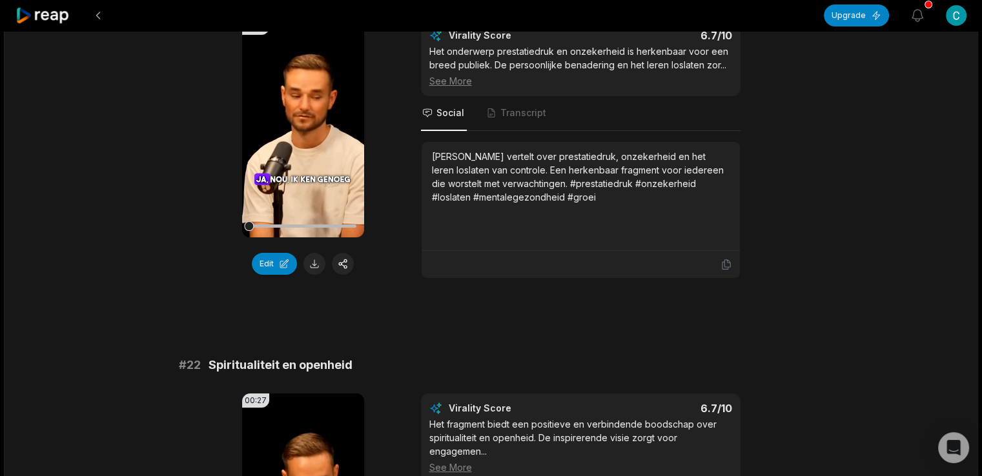
scroll to position [174, 0]
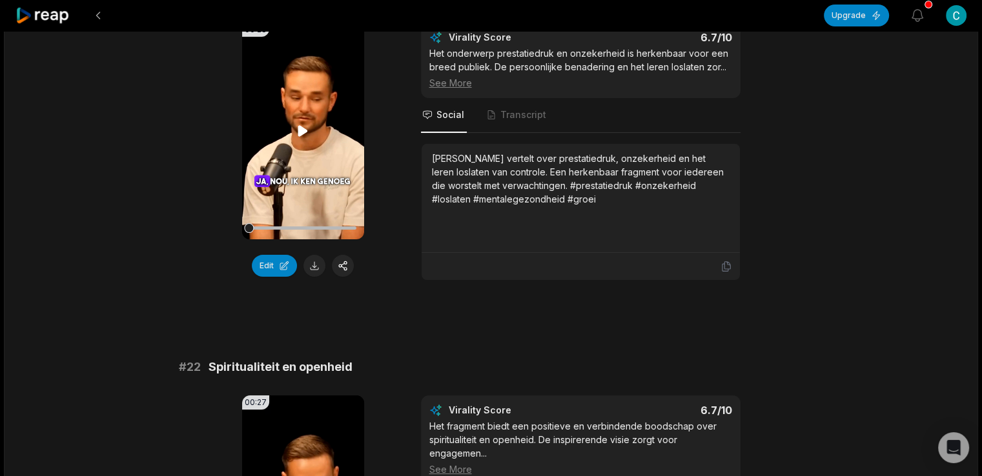
click at [306, 127] on icon at bounding box center [302, 130] width 15 height 15
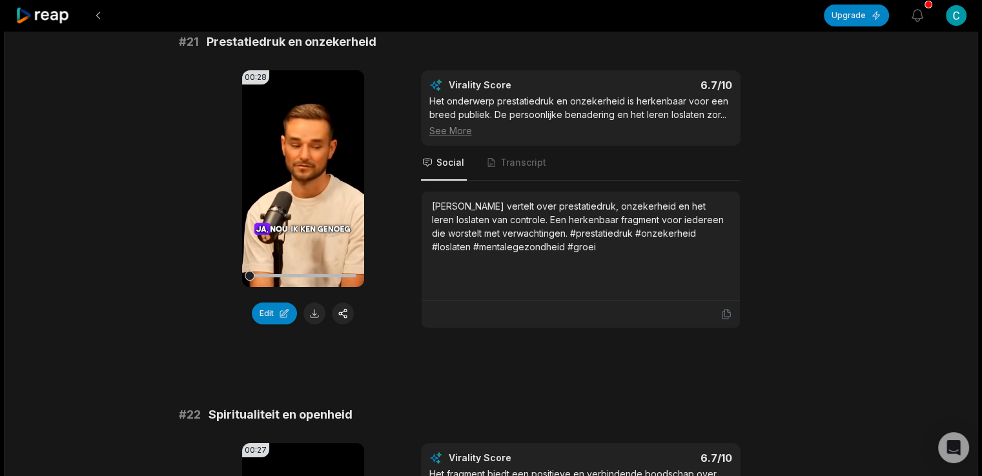
scroll to position [0, 0]
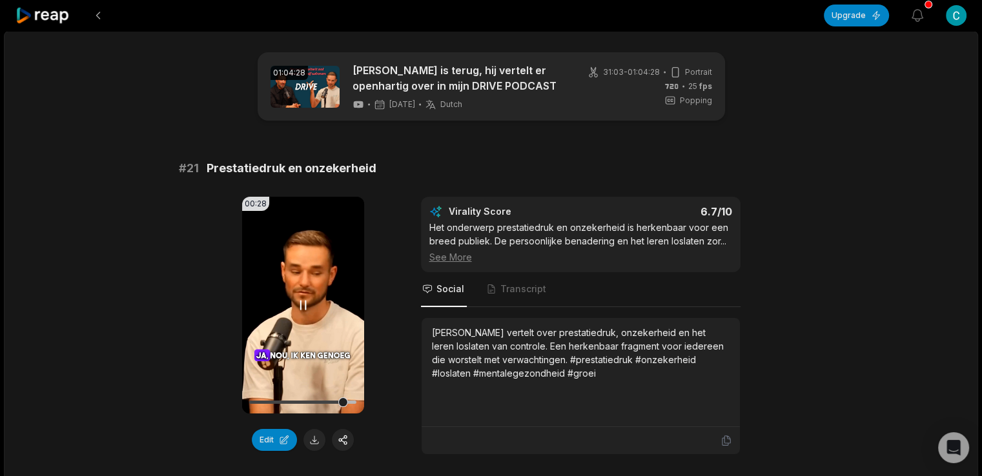
click at [301, 303] on icon at bounding box center [303, 305] width 5 height 8
click at [572, 372] on div "Don vertelt over prestatiedruk, onzekerheid en het leren loslaten van controle.…" at bounding box center [581, 353] width 298 height 54
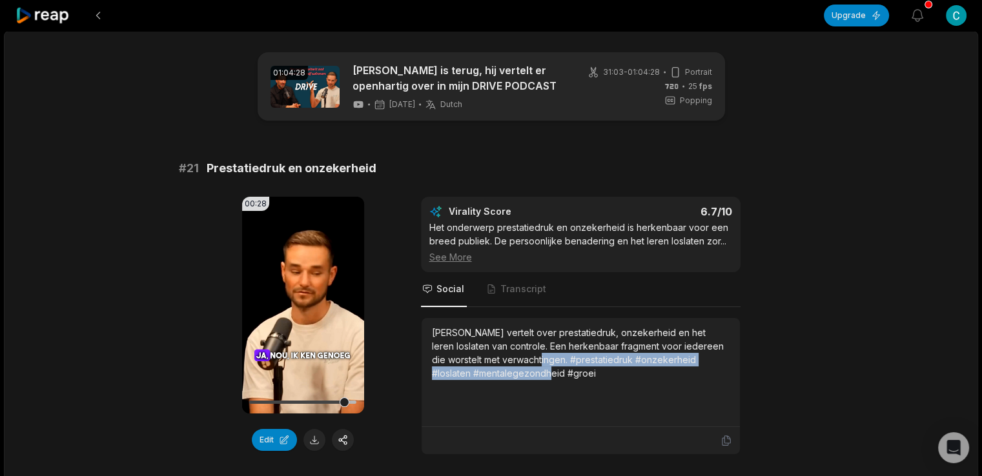
drag, startPoint x: 562, startPoint y: 370, endPoint x: 516, endPoint y: 360, distance: 46.3
click at [516, 360] on div "Don vertelt over prestatiedruk, onzekerheid en het leren loslaten van controle.…" at bounding box center [581, 353] width 298 height 54
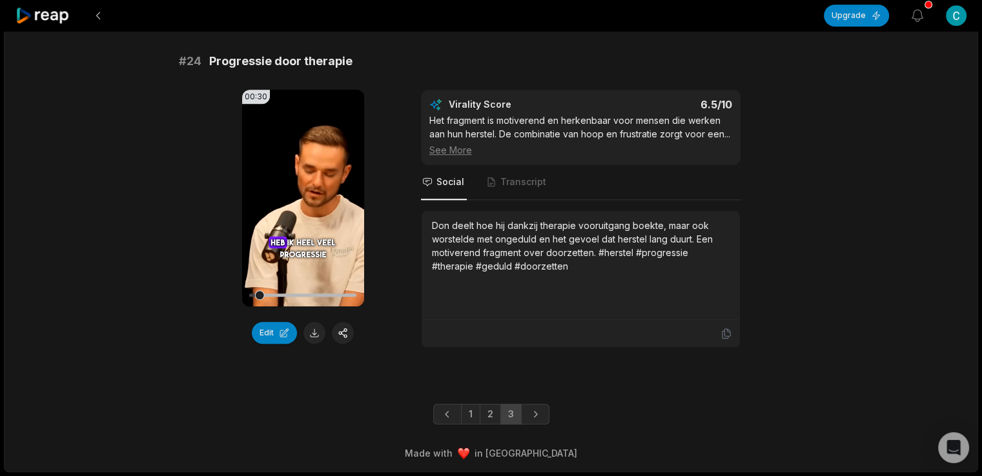
scroll to position [1250, 0]
